Goal: Check status: Check status

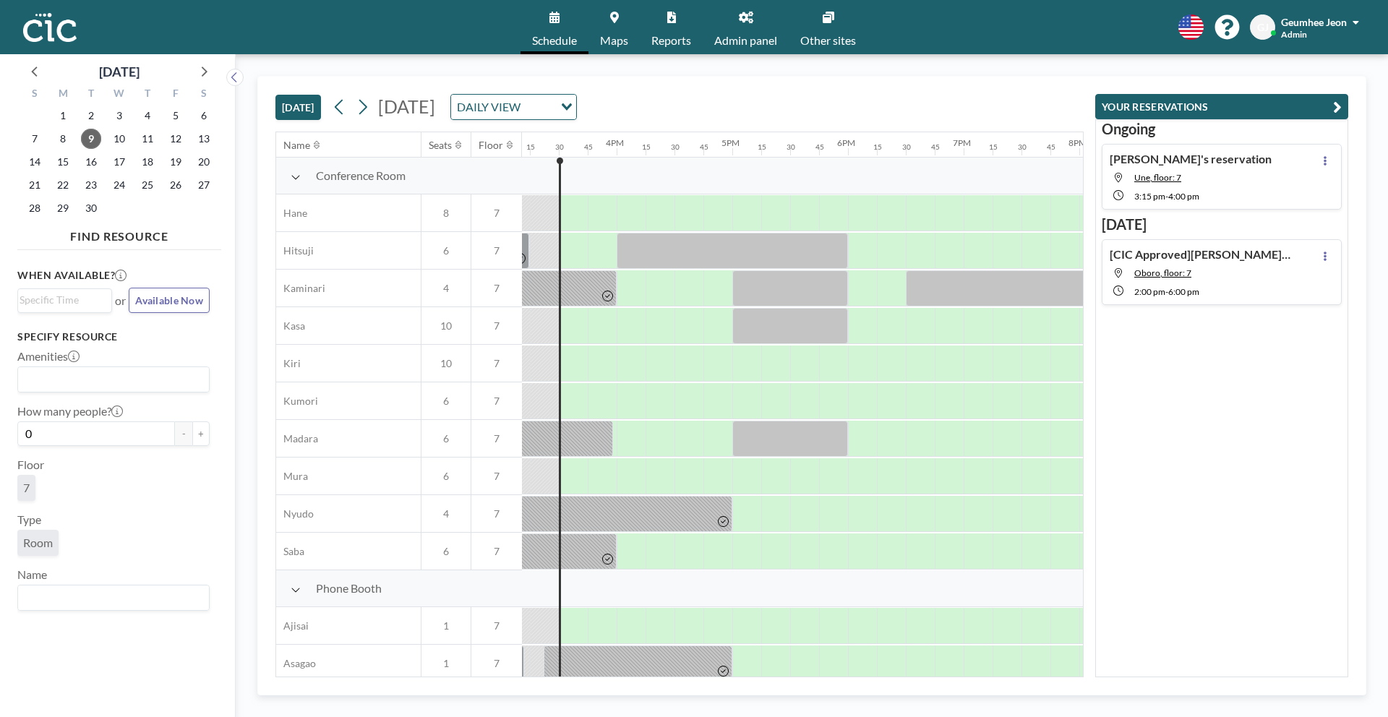
scroll to position [0, 1765]
click at [1331, 107] on button "YOUR RESERVATIONS" at bounding box center [1222, 106] width 253 height 25
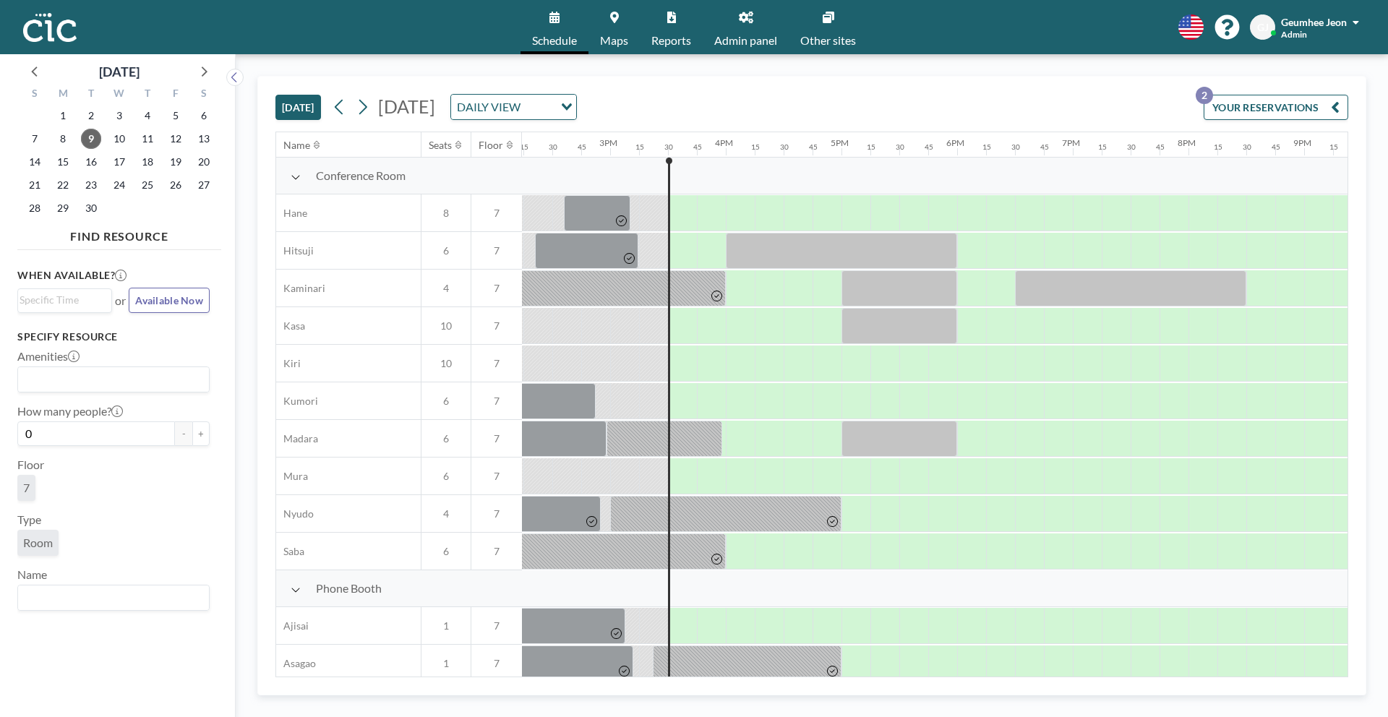
scroll to position [0, 1648]
click at [202, 69] on icon at bounding box center [203, 70] width 19 height 19
click at [145, 135] on span "9" at bounding box center [147, 139] width 20 height 20
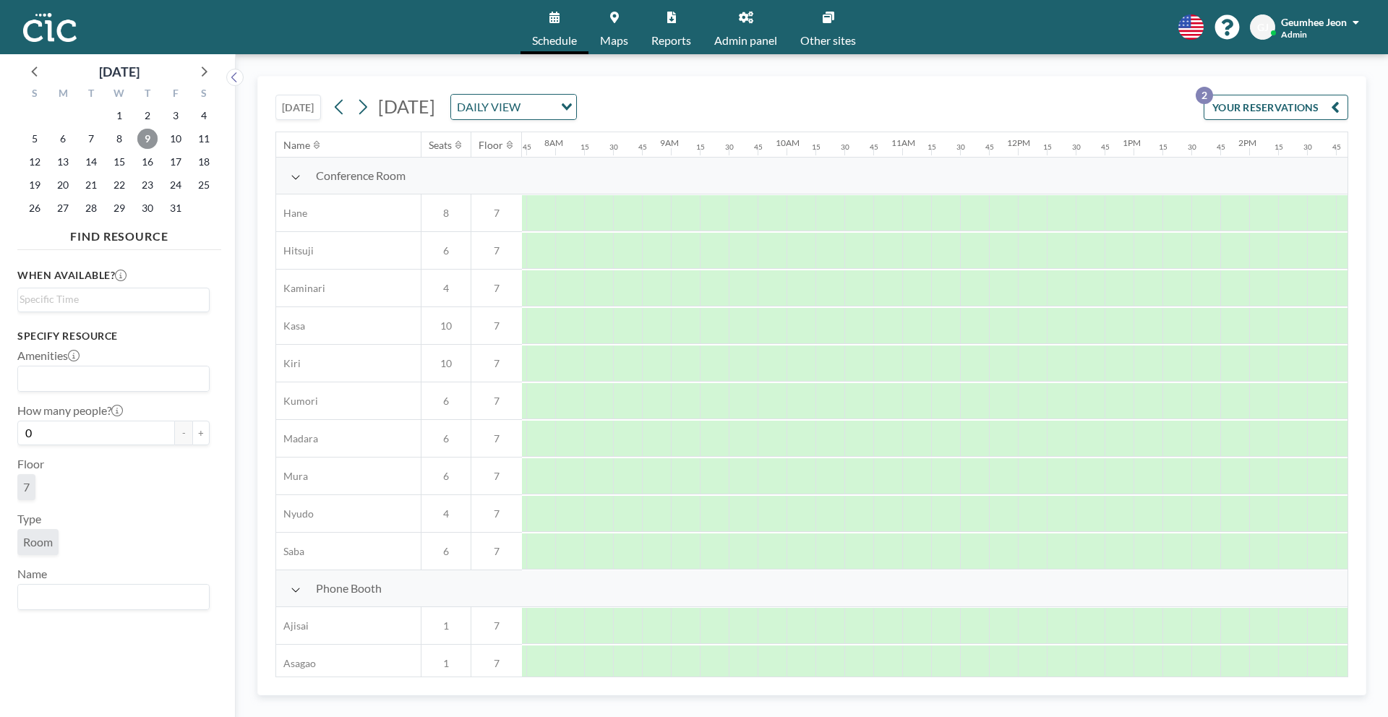
scroll to position [0, 897]
click at [175, 145] on span "10" at bounding box center [176, 139] width 20 height 20
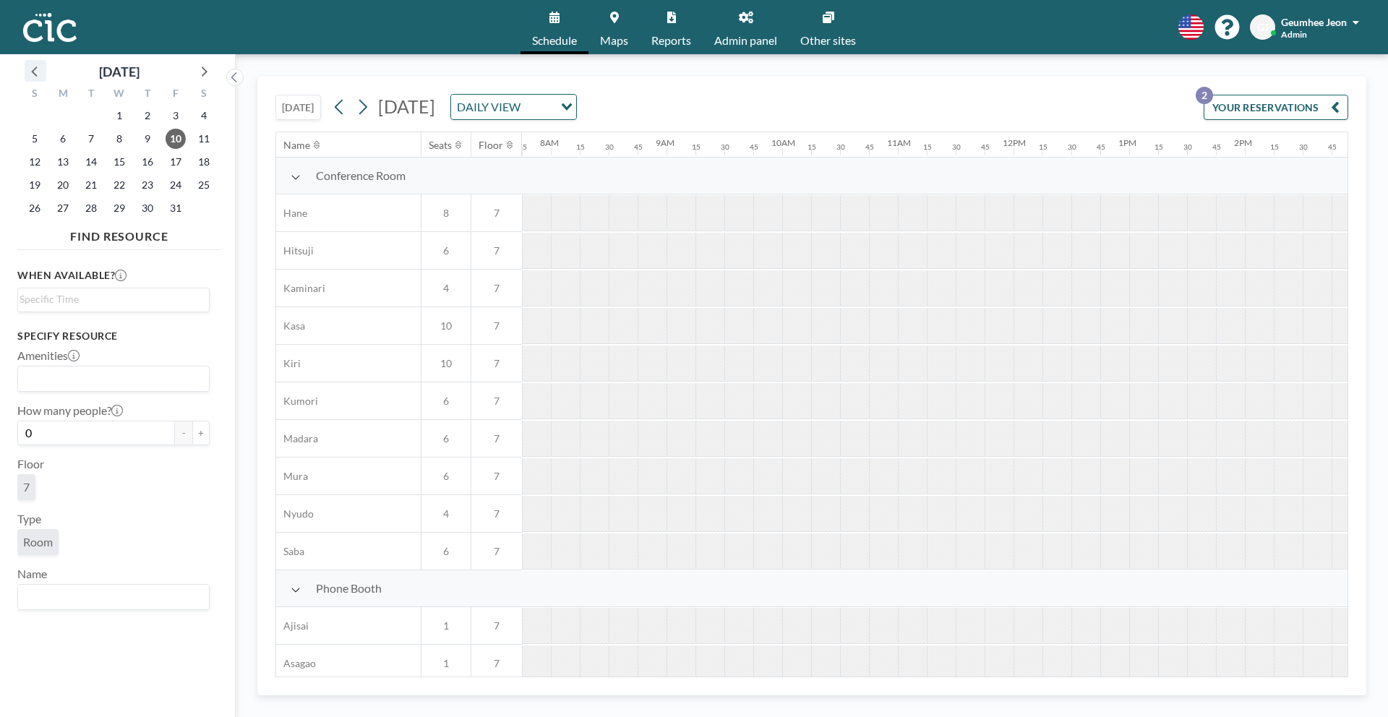
click at [45, 72] on div at bounding box center [36, 71] width 22 height 22
click at [95, 146] on span "9" at bounding box center [91, 139] width 20 height 20
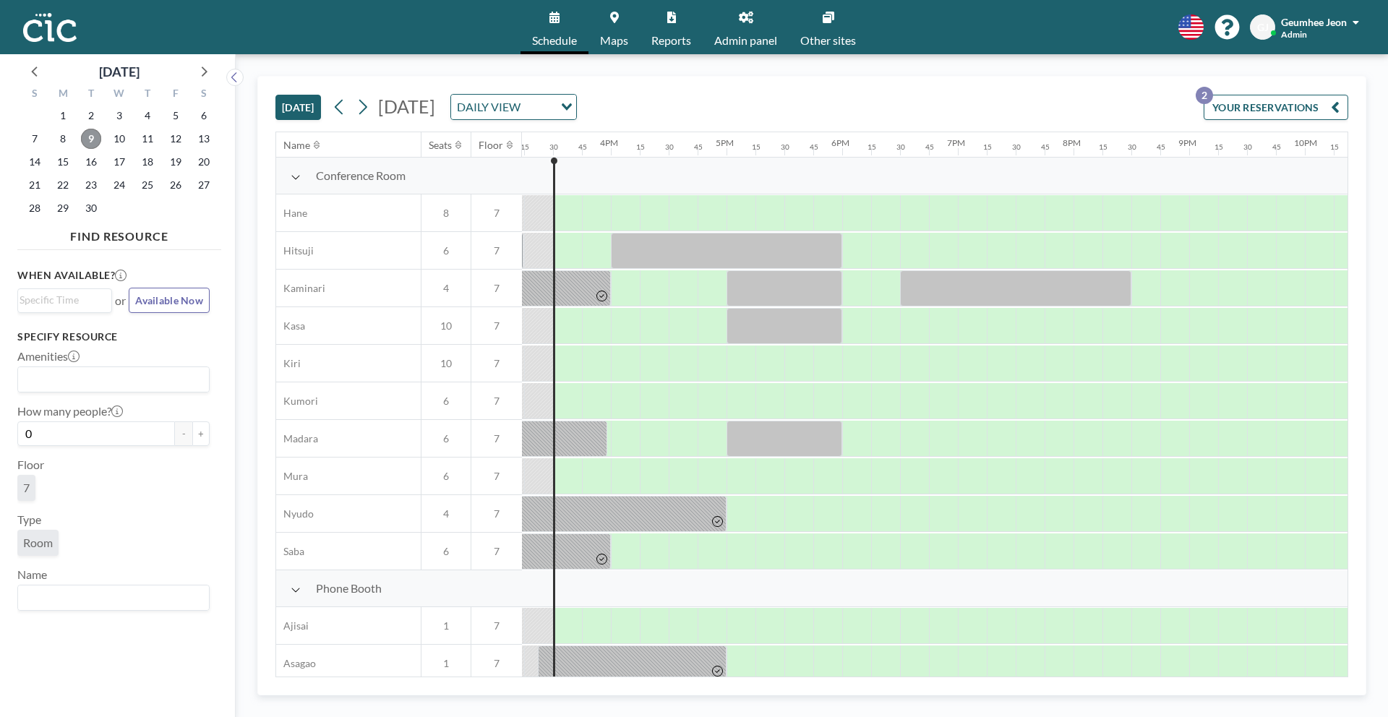
scroll to position [0, 1765]
drag, startPoint x: 580, startPoint y: 226, endPoint x: 712, endPoint y: 217, distance: 131.9
click at [712, 217] on div at bounding box center [652, 213] width 145 height 36
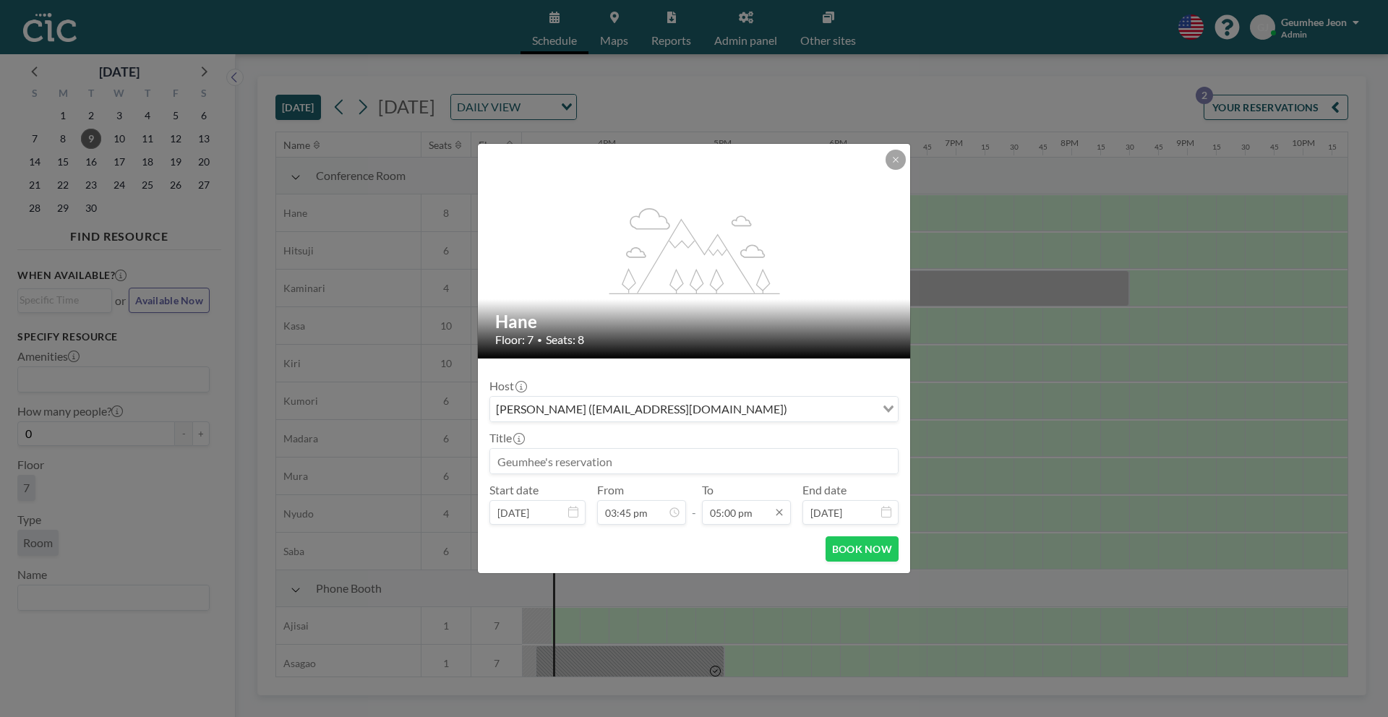
scroll to position [1750, 0]
click at [900, 158] on icon at bounding box center [896, 159] width 9 height 9
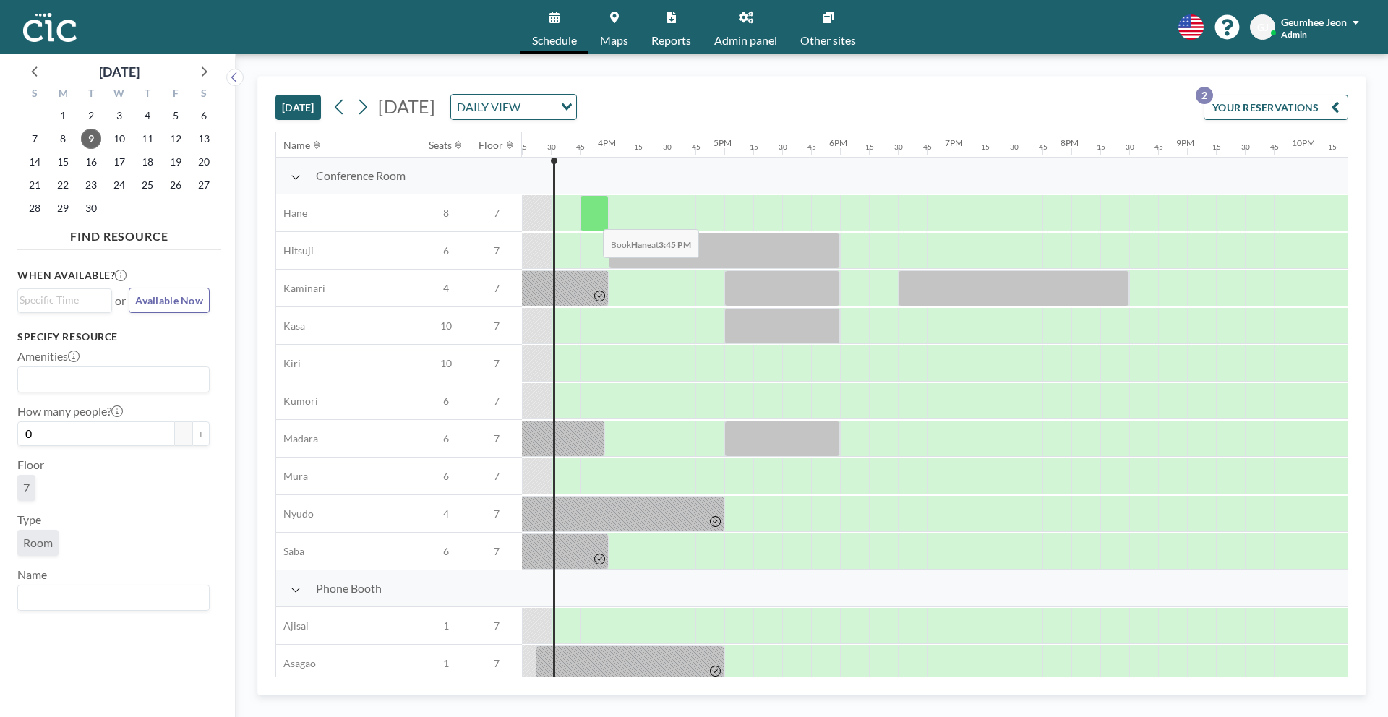
click at [595, 219] on div at bounding box center [594, 213] width 29 height 36
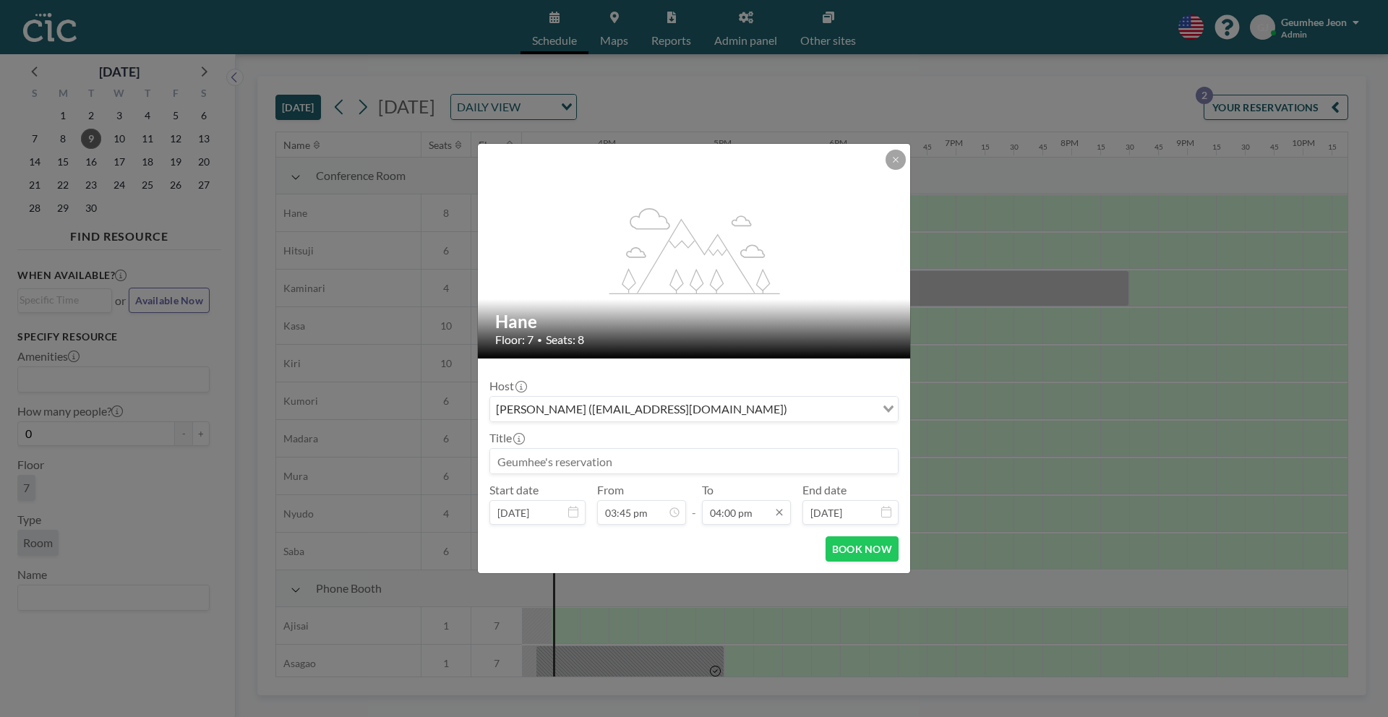
scroll to position [1647, 0]
click at [897, 162] on icon at bounding box center [896, 159] width 9 height 9
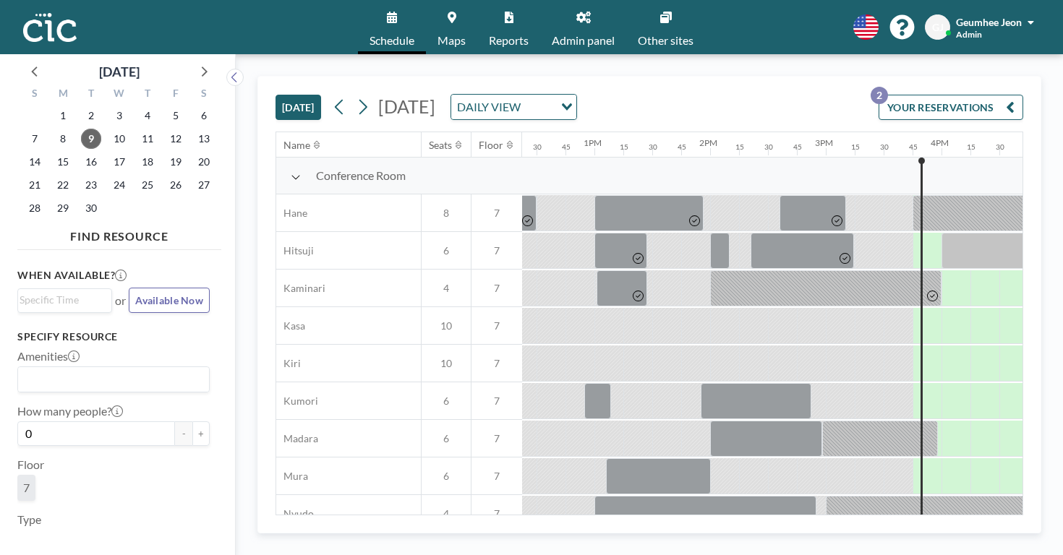
scroll to position [0, 1433]
